Goal: Check status: Check status

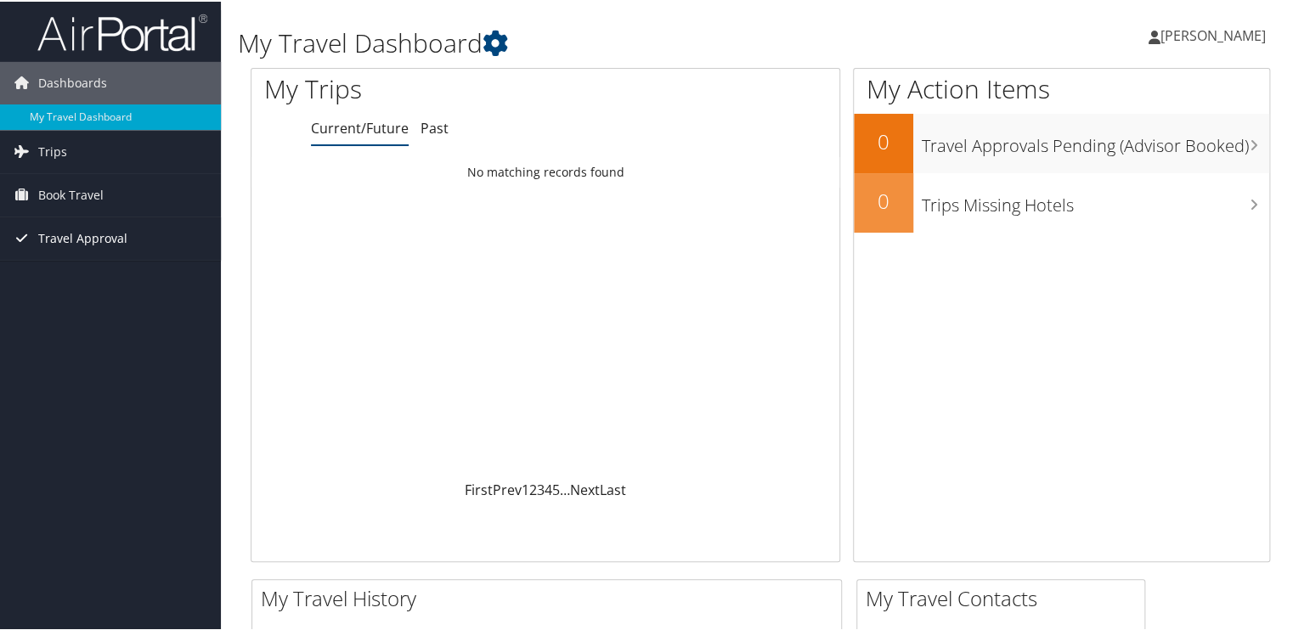
click at [77, 235] on span "Travel Approval" at bounding box center [82, 237] width 89 height 42
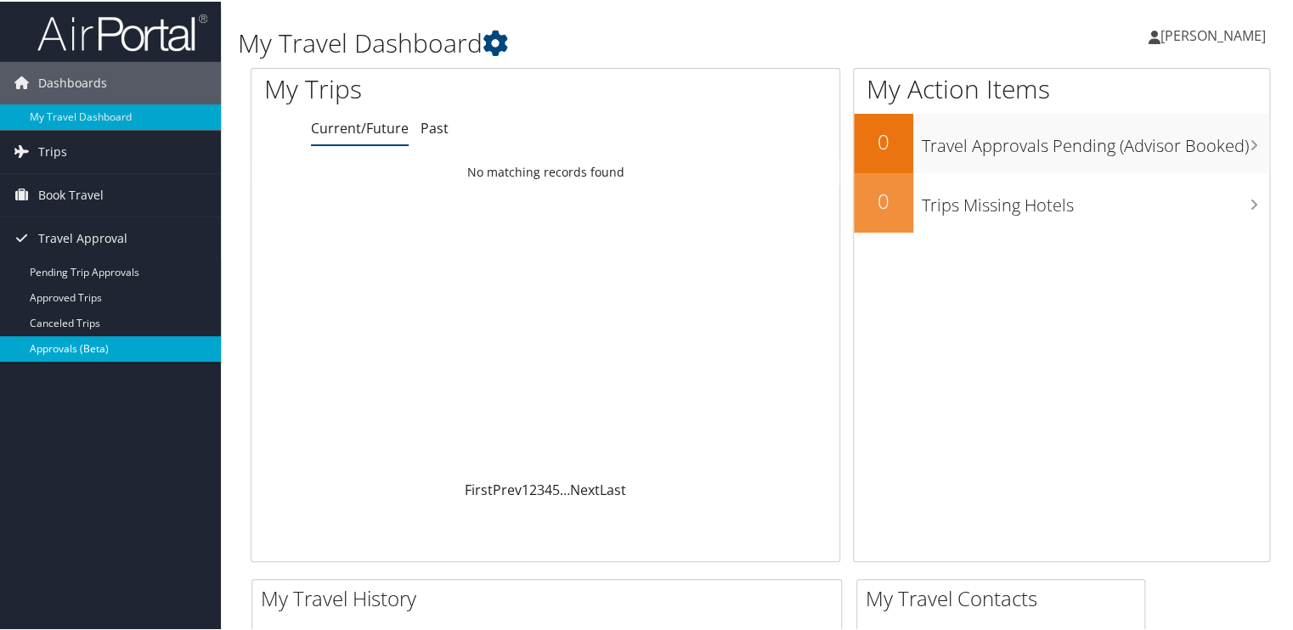
click at [87, 350] on link "Approvals (Beta)" at bounding box center [110, 347] width 221 height 25
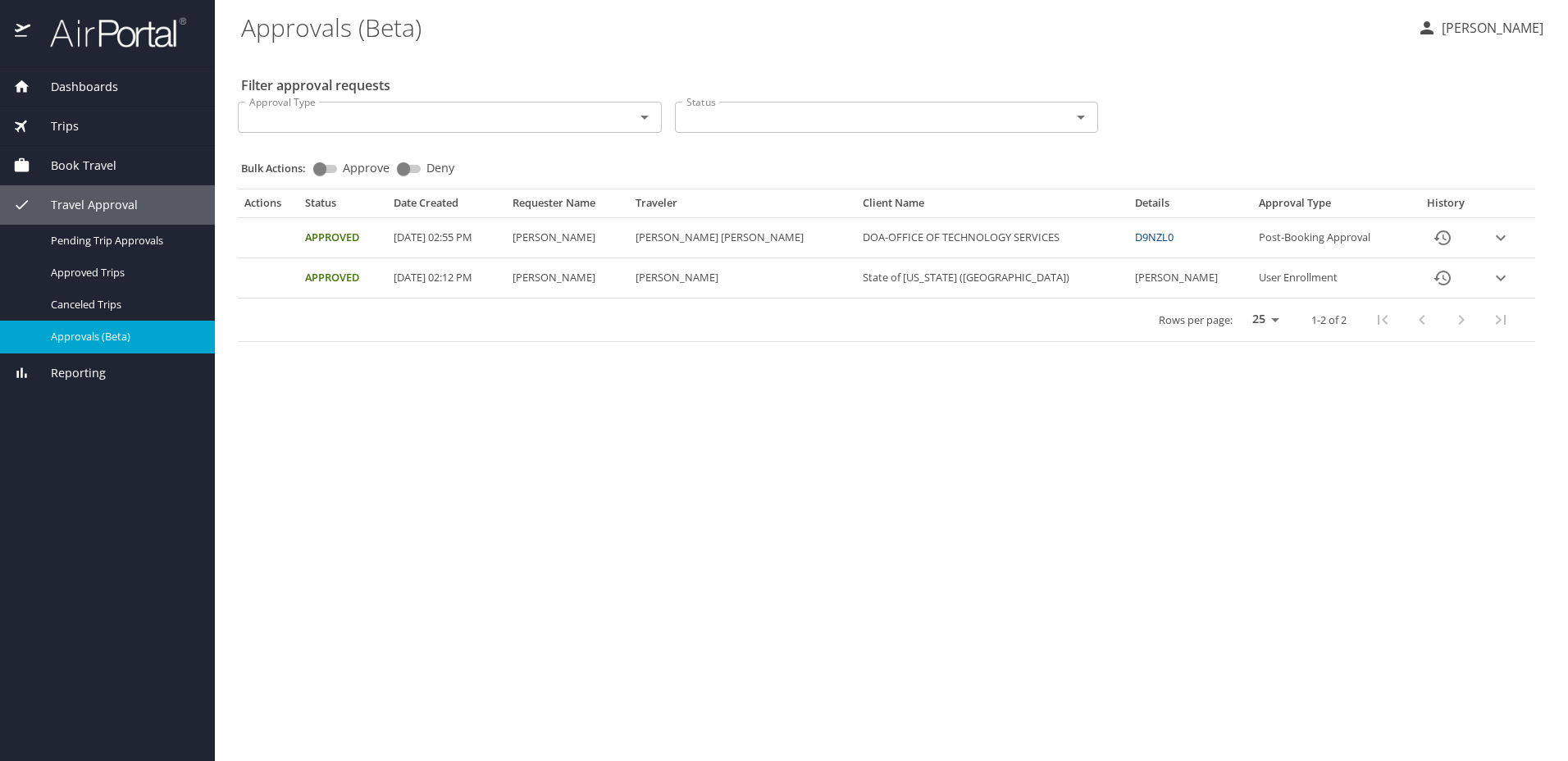
click at [1496, 241] on icon "expand row" at bounding box center [1500, 238] width 19 height 19
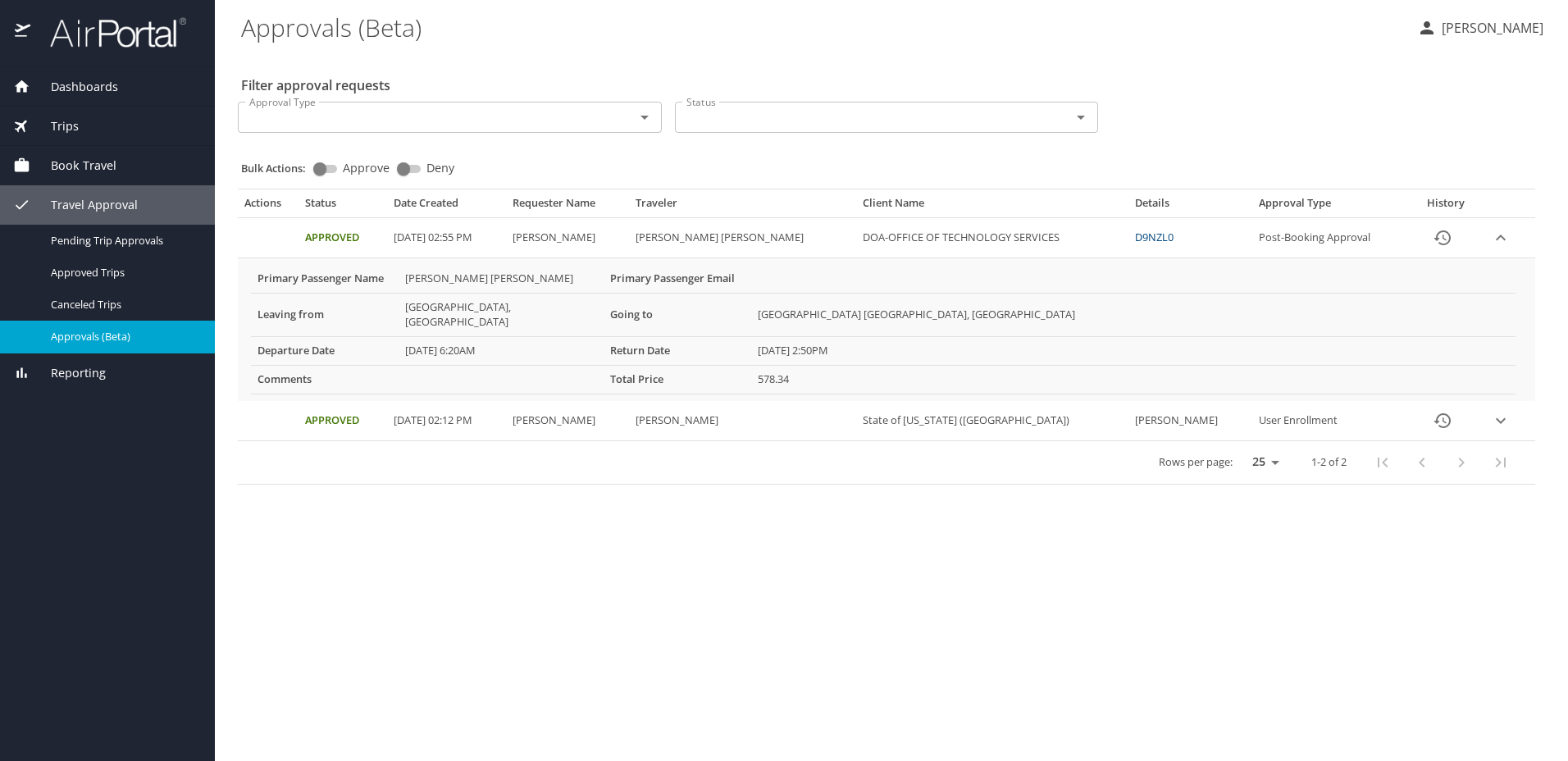
click at [1150, 238] on link "D9NZL0" at bounding box center [1154, 237] width 39 height 14
click at [90, 80] on span "Dashboards" at bounding box center [73, 87] width 88 height 18
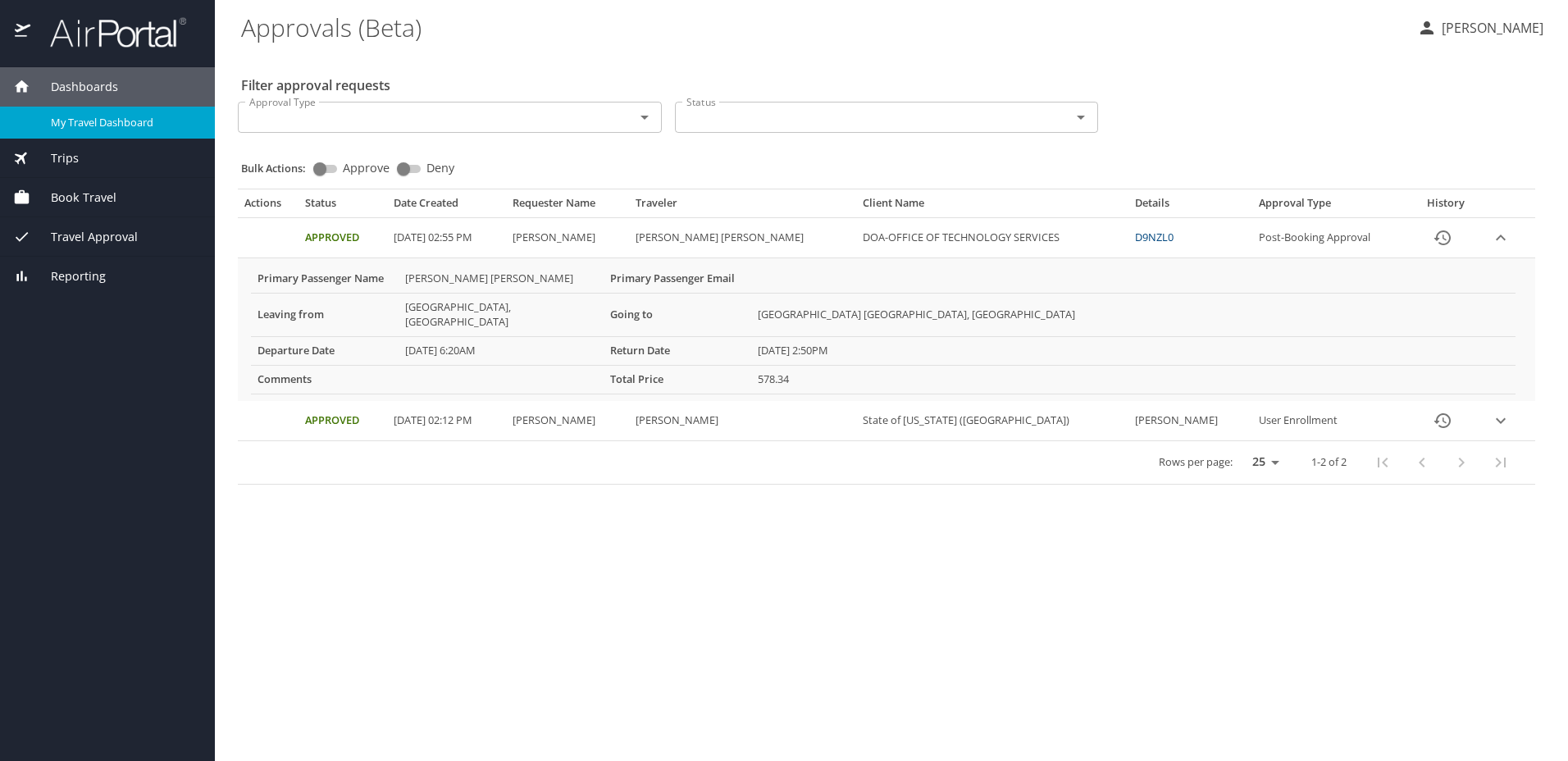
click at [76, 117] on span "My Travel Dashboard" at bounding box center [123, 123] width 144 height 15
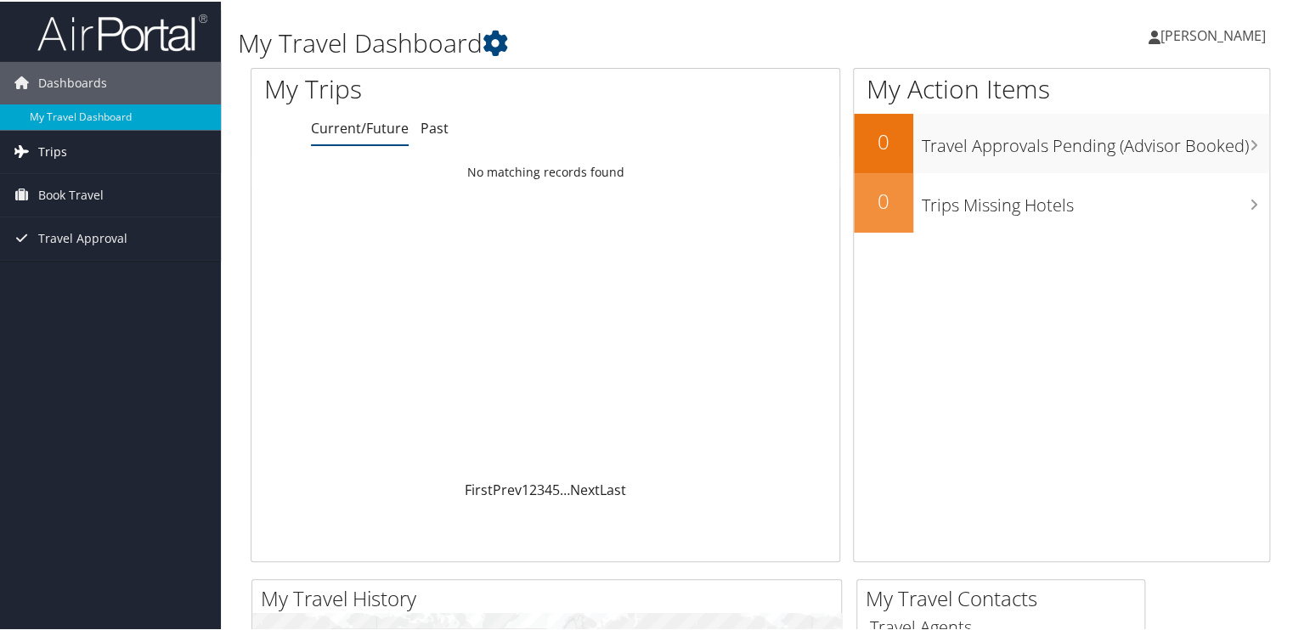
click at [56, 156] on span "Trips" at bounding box center [52, 150] width 29 height 42
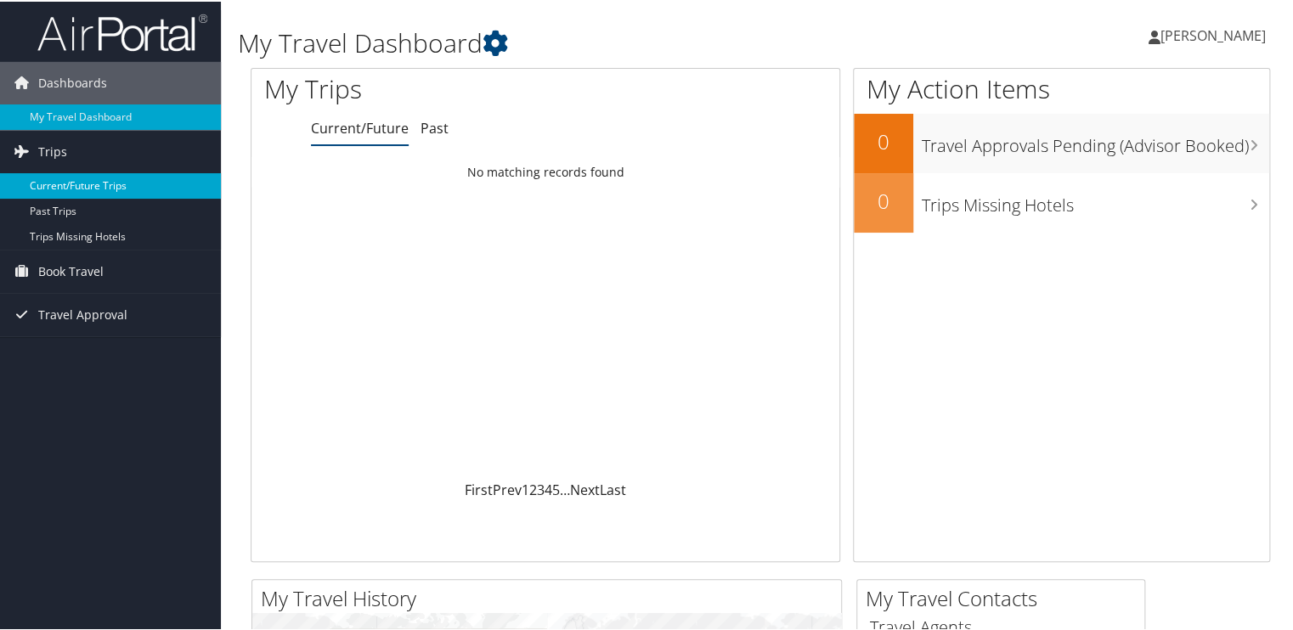
click at [61, 183] on link "Current/Future Trips" at bounding box center [110, 184] width 221 height 25
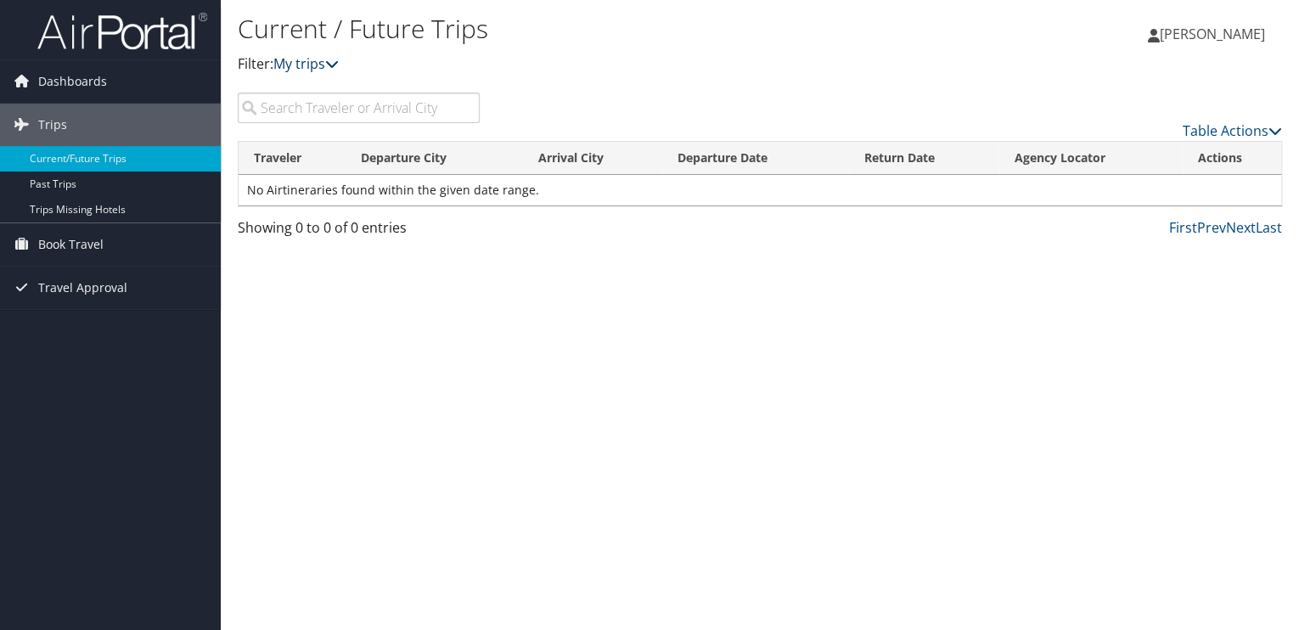
click at [335, 63] on icon at bounding box center [332, 64] width 14 height 14
click at [313, 61] on link "My trips" at bounding box center [305, 63] width 65 height 19
click at [307, 115] on input "search" at bounding box center [359, 108] width 242 height 31
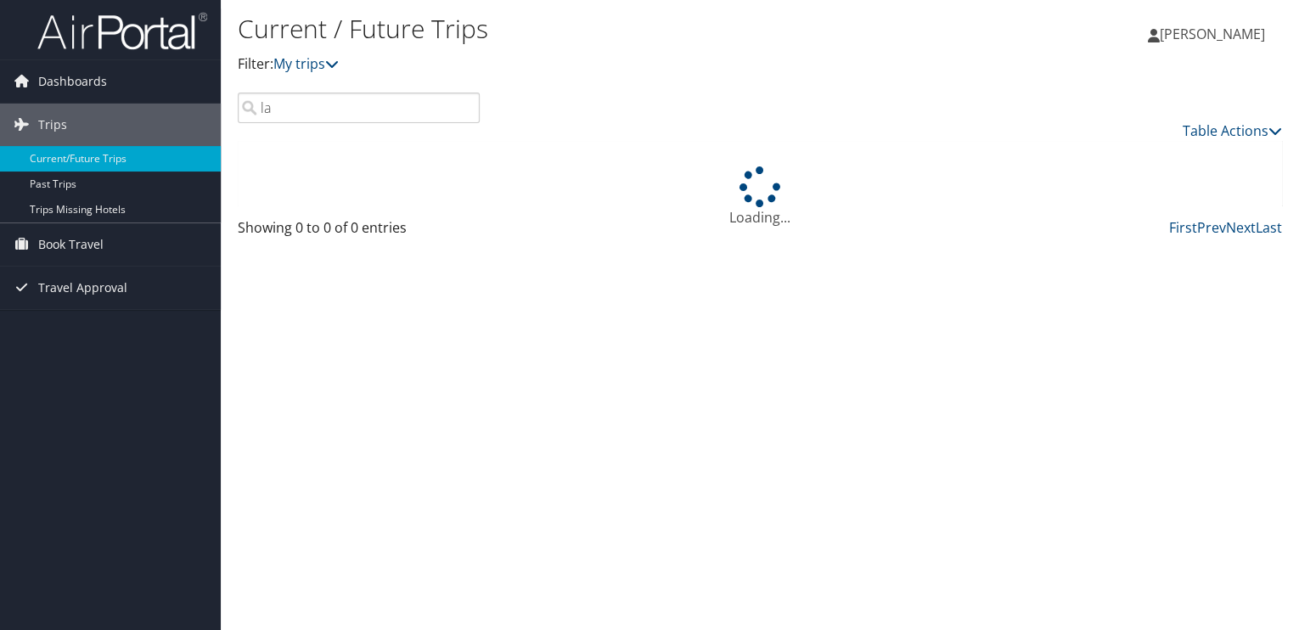
type input "l"
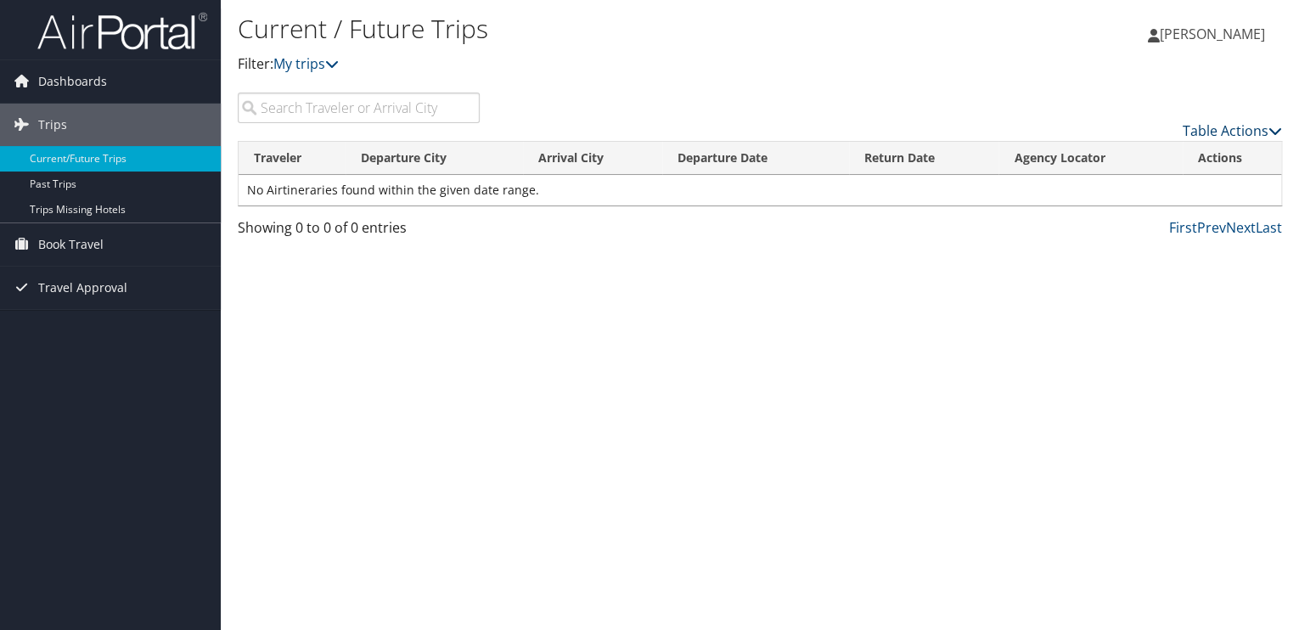
click at [1212, 133] on link "Table Actions" at bounding box center [1232, 130] width 99 height 19
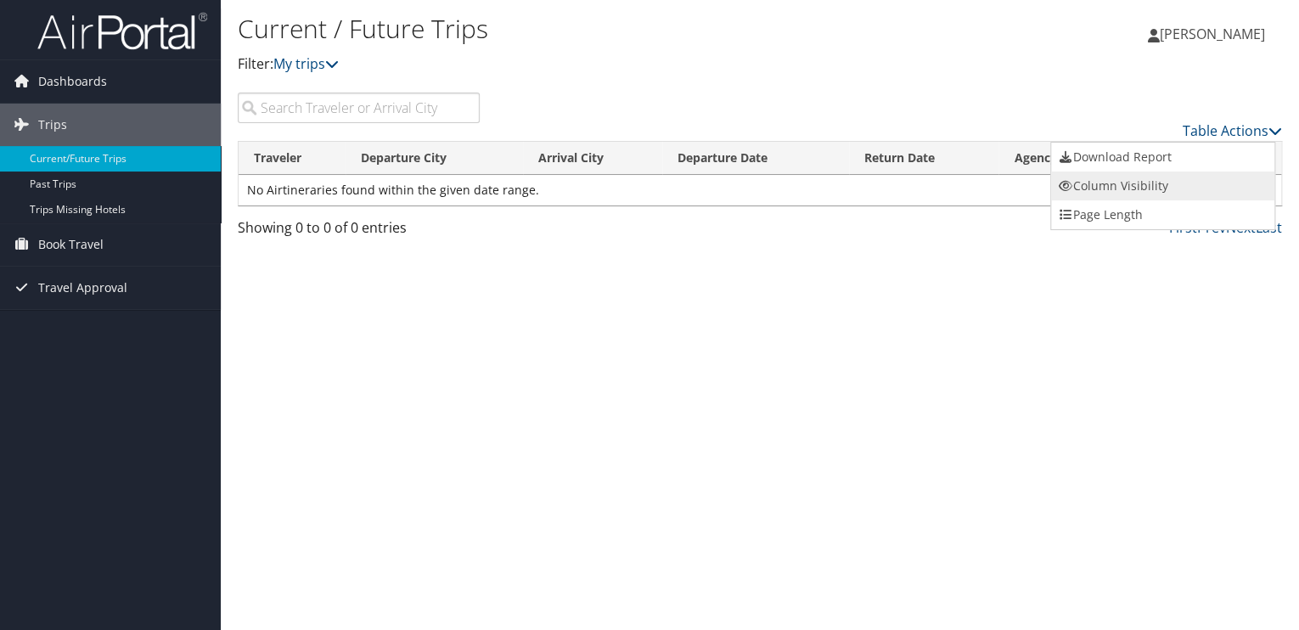
click at [1108, 182] on link "Column Visibility" at bounding box center [1162, 186] width 223 height 29
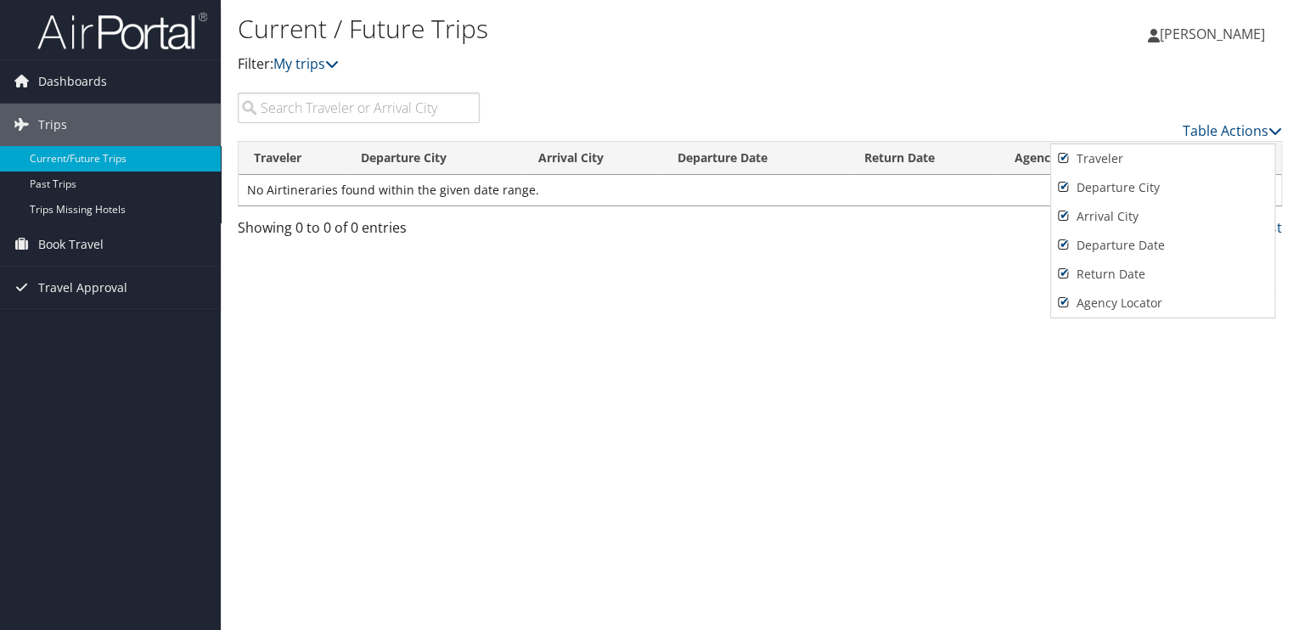
click at [1199, 129] on div at bounding box center [649, 315] width 1299 height 630
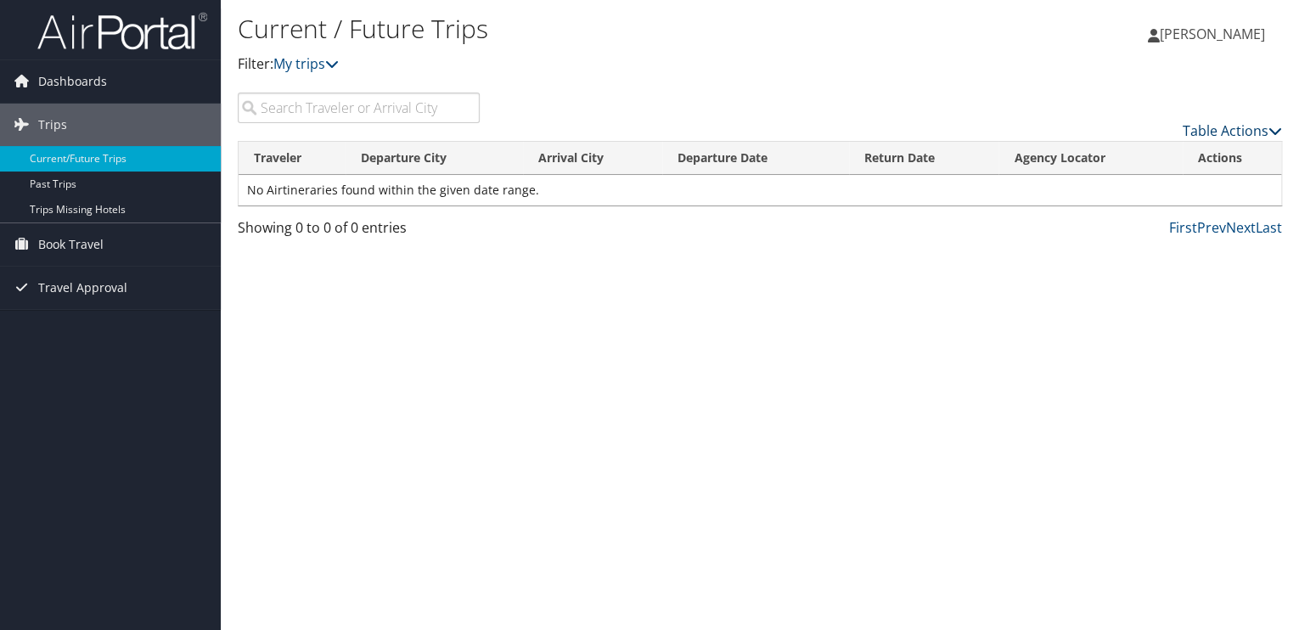
click at [1199, 129] on link "Table Actions" at bounding box center [1232, 130] width 99 height 19
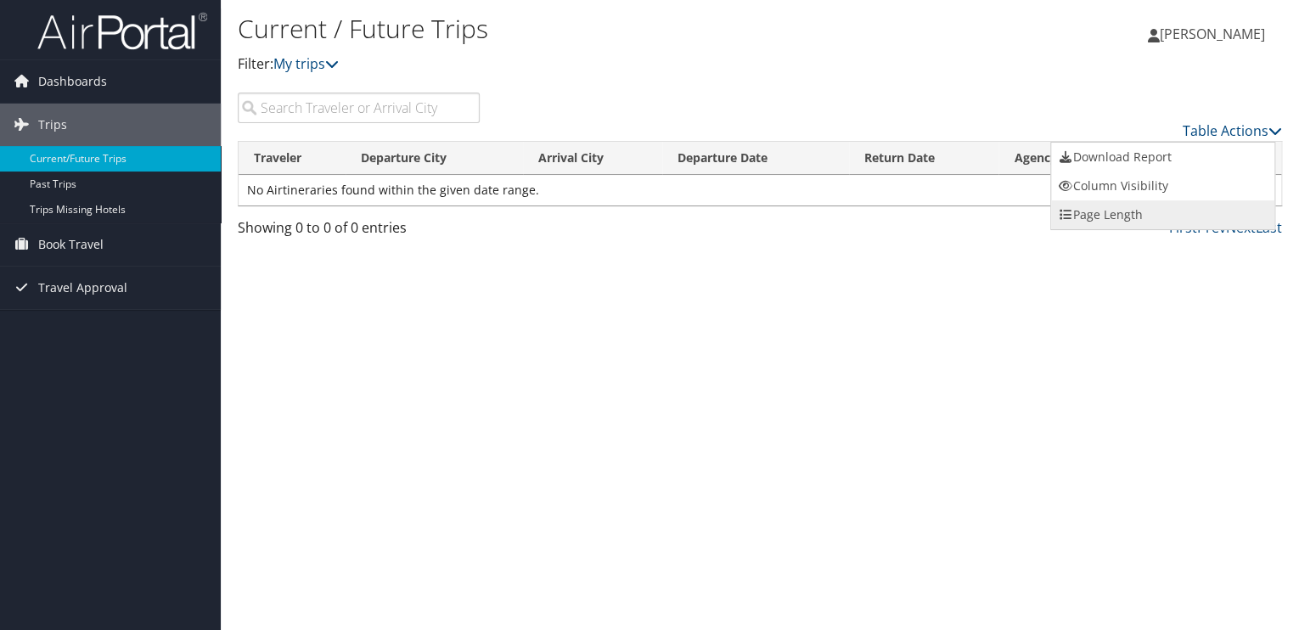
click at [1097, 214] on link "Page Length" at bounding box center [1162, 214] width 223 height 29
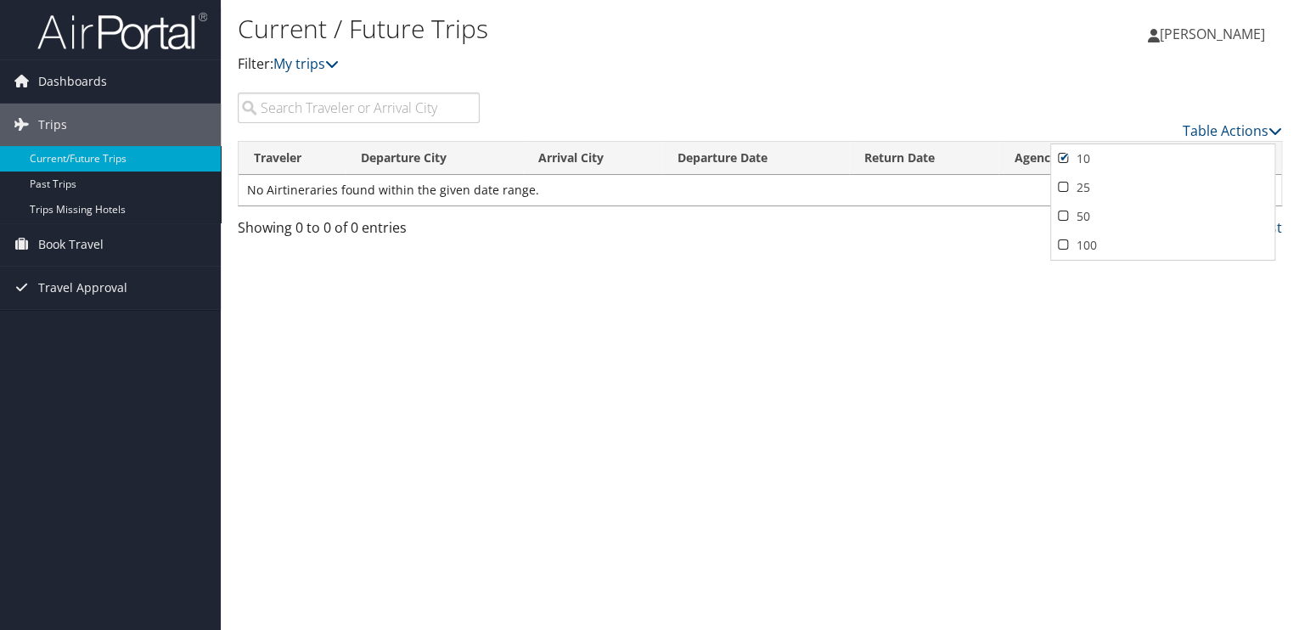
click at [1228, 127] on div at bounding box center [649, 315] width 1299 height 630
click at [1200, 34] on span "[PERSON_NAME]" at bounding box center [1212, 34] width 105 height 19
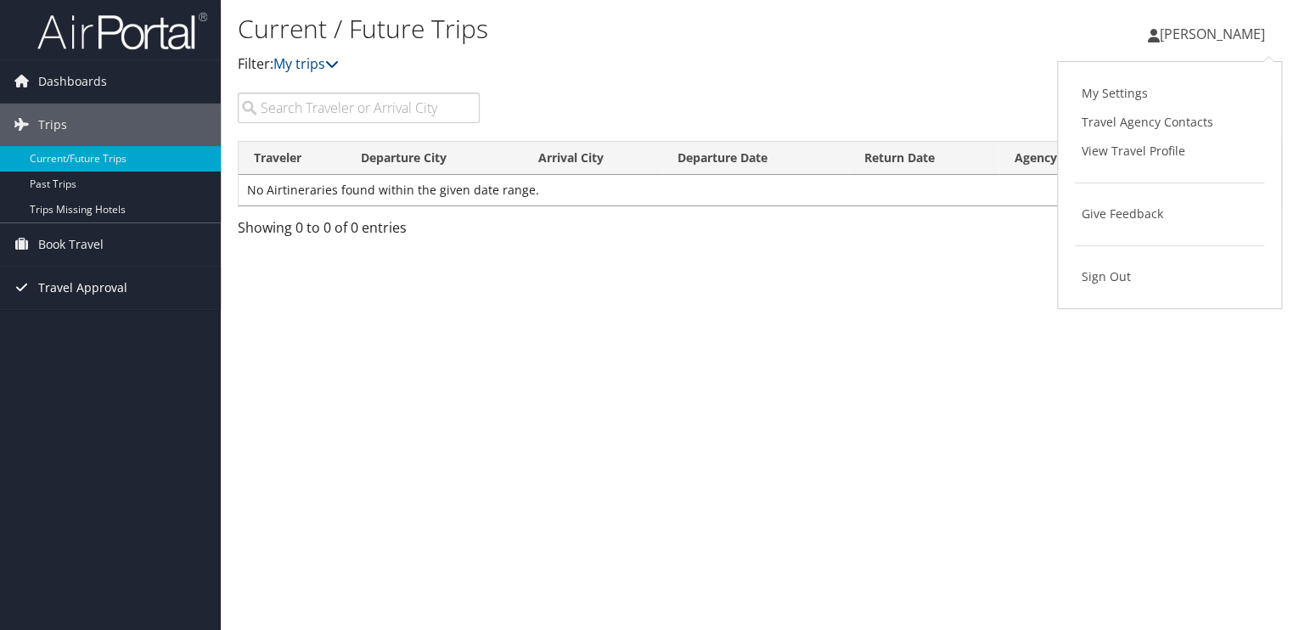
click at [17, 285] on icon at bounding box center [20, 286] width 25 height 25
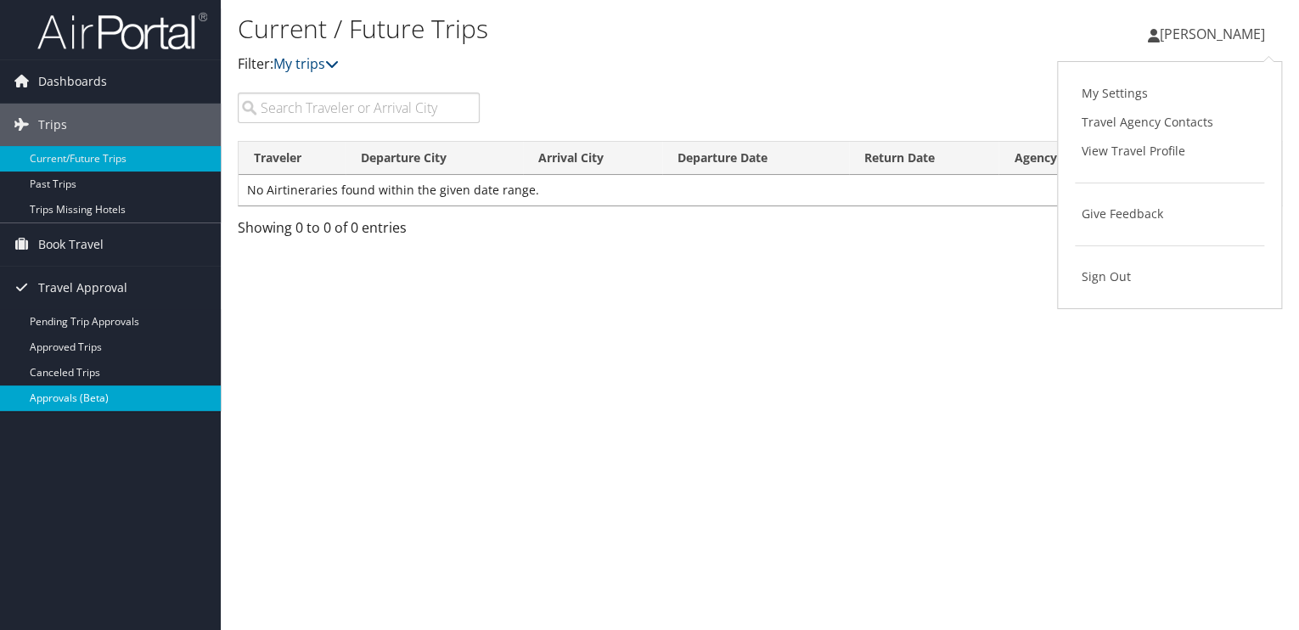
click at [56, 396] on link "Approvals (Beta)" at bounding box center [110, 398] width 221 height 25
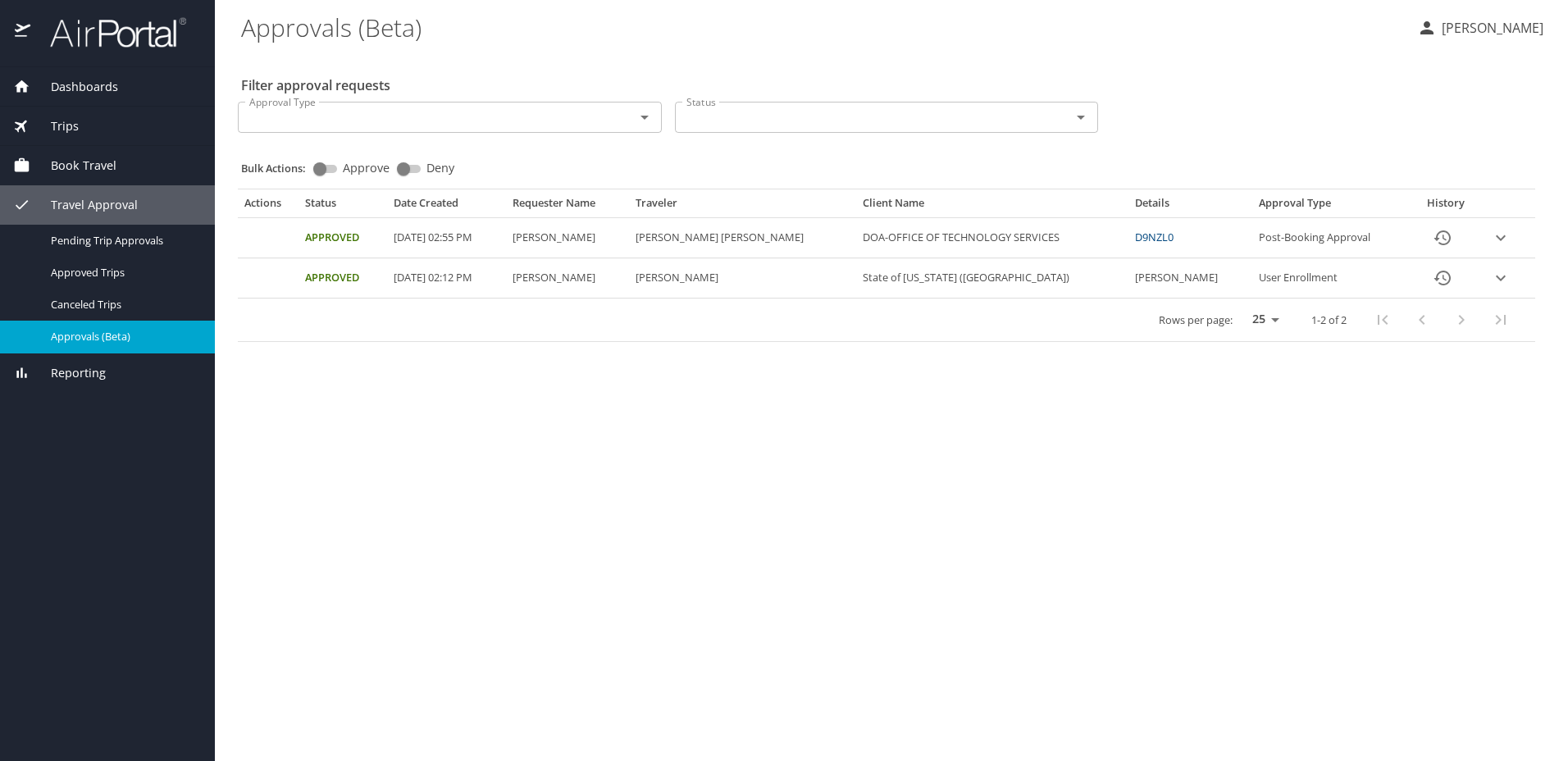
click at [1435, 236] on icon "History" at bounding box center [1442, 238] width 19 height 19
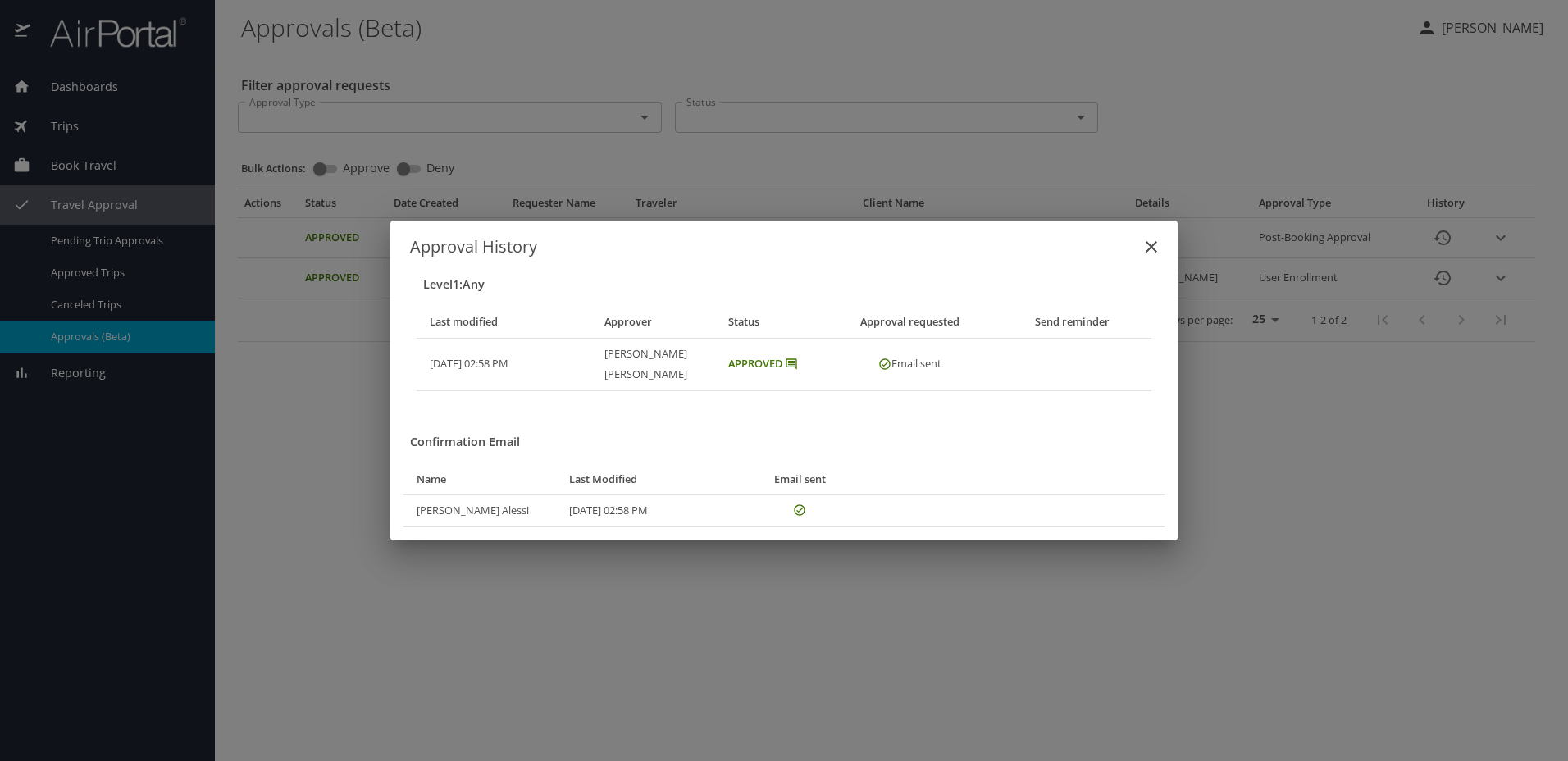
click at [1150, 257] on icon "close" at bounding box center [1151, 246] width 19 height 19
